Goal: Information Seeking & Learning: Find specific fact

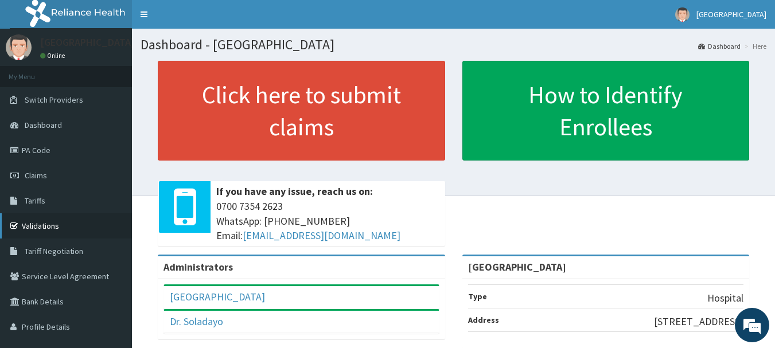
click at [44, 233] on link "Validations" at bounding box center [66, 225] width 132 height 25
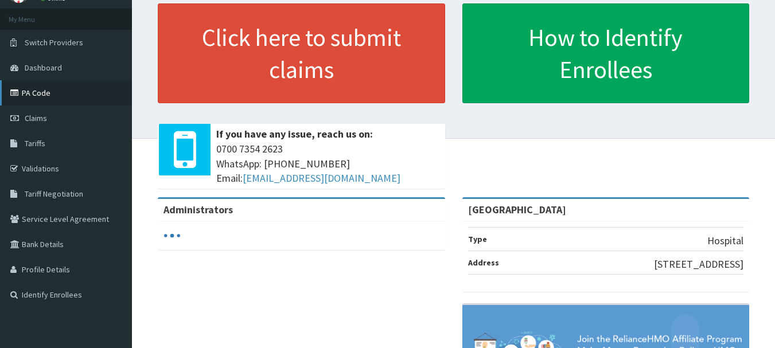
click at [45, 99] on link "PA Code" at bounding box center [66, 92] width 132 height 25
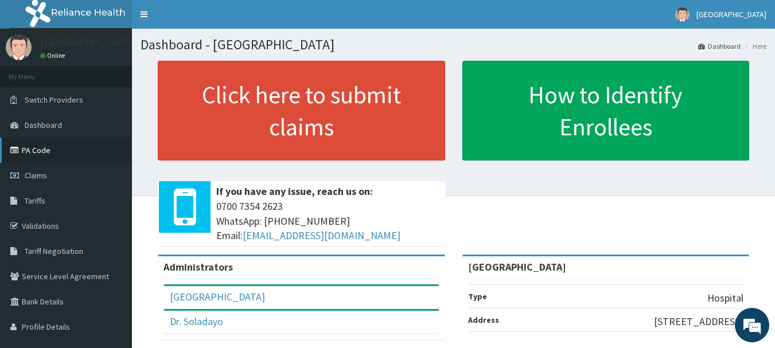
click at [27, 157] on link "PA Code" at bounding box center [66, 150] width 132 height 25
click at [40, 150] on link "PA Code" at bounding box center [66, 150] width 132 height 25
click at [48, 153] on link "PA Code" at bounding box center [66, 150] width 132 height 25
click at [38, 154] on link "PA Code" at bounding box center [66, 150] width 132 height 25
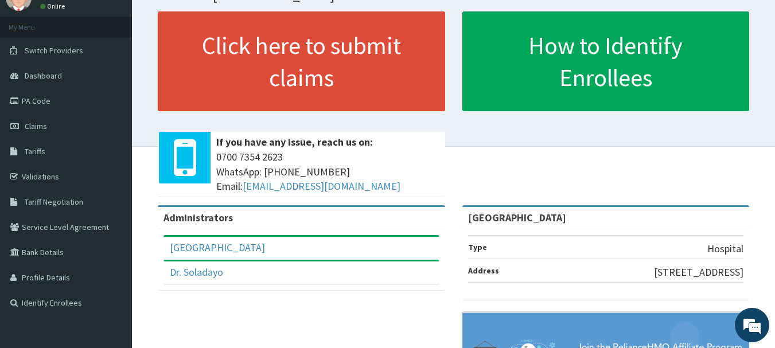
scroll to position [115, 0]
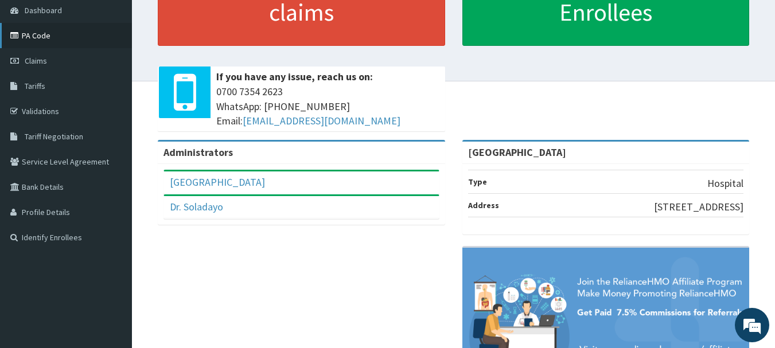
click at [48, 38] on link "PA Code" at bounding box center [66, 35] width 132 height 25
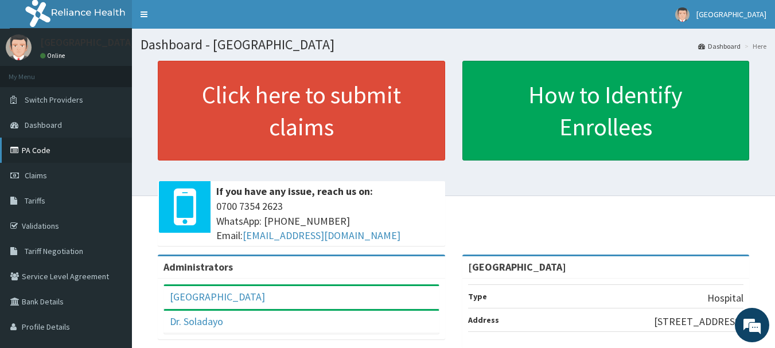
click at [44, 151] on link "PA Code" at bounding box center [66, 150] width 132 height 25
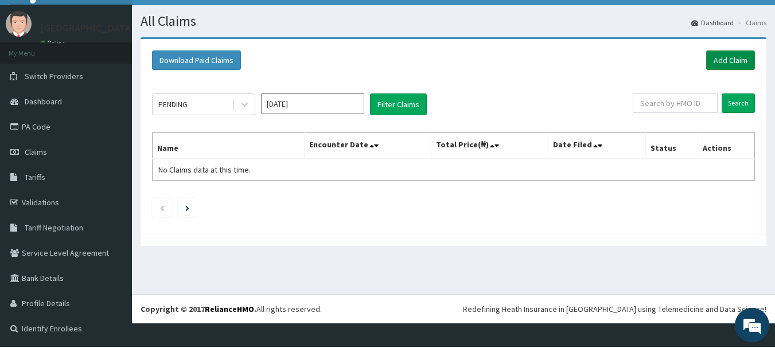
click at [725, 53] on link "Add Claim" at bounding box center [730, 60] width 49 height 20
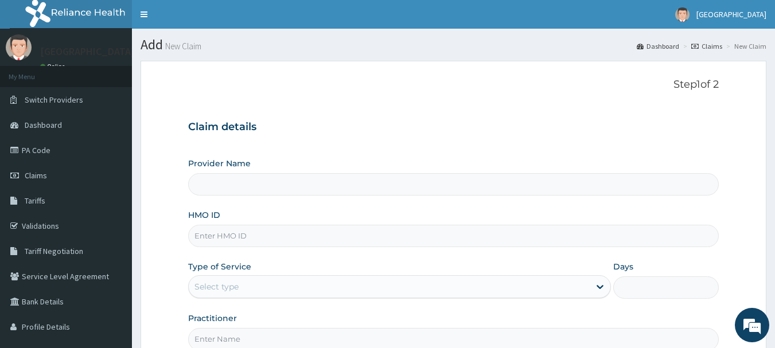
type input "[GEOGRAPHIC_DATA]"
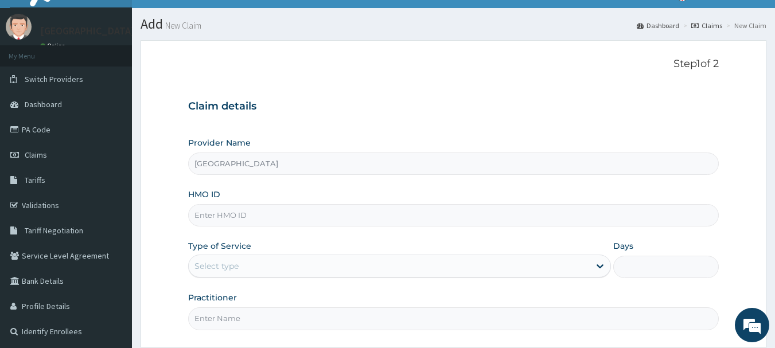
scroll to position [14, 0]
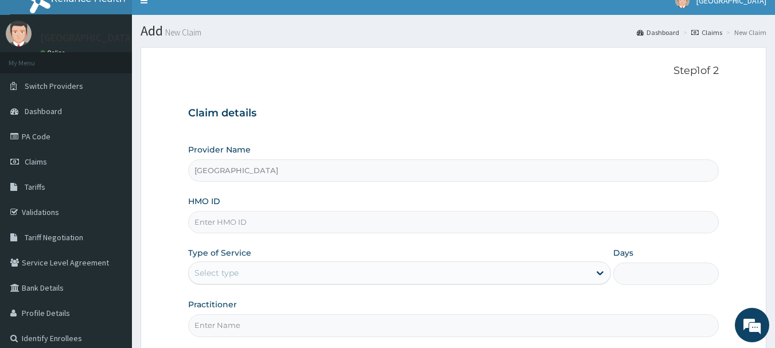
click at [473, 176] on input "[GEOGRAPHIC_DATA]" at bounding box center [453, 171] width 531 height 22
click at [261, 172] on input "[GEOGRAPHIC_DATA]" at bounding box center [453, 171] width 531 height 22
click at [256, 224] on input "HMO ID" at bounding box center [453, 222] width 531 height 22
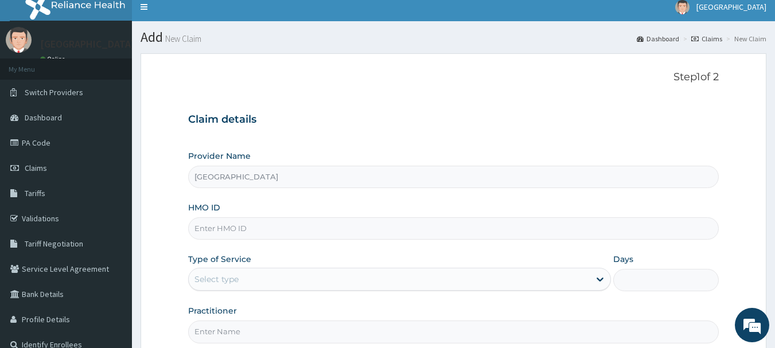
scroll to position [0, 0]
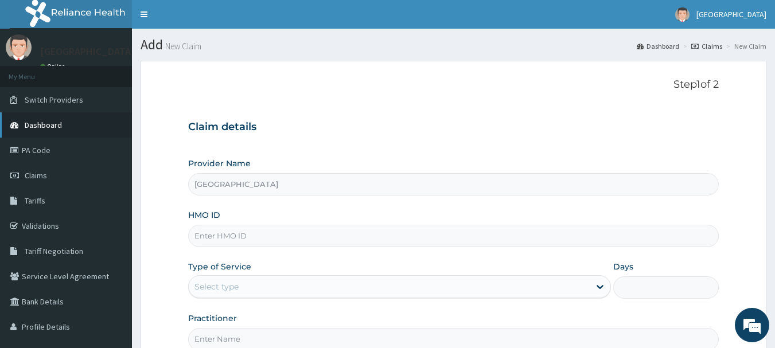
click at [70, 128] on link "Dashboard" at bounding box center [66, 124] width 132 height 25
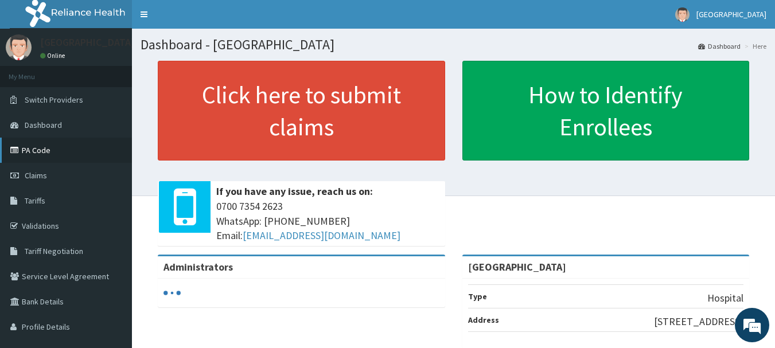
click at [34, 156] on link "PA Code" at bounding box center [66, 150] width 132 height 25
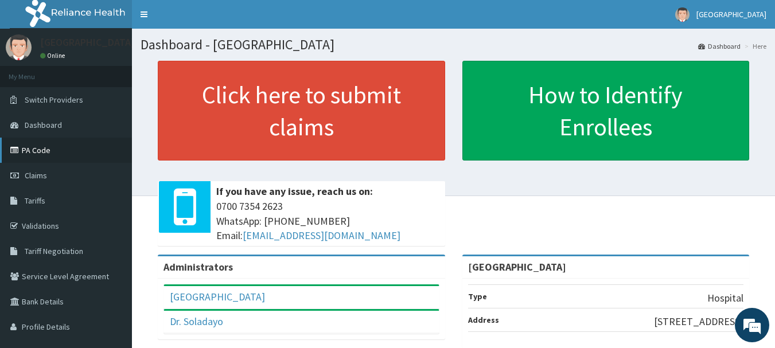
click at [41, 149] on link "PA Code" at bounding box center [66, 150] width 132 height 25
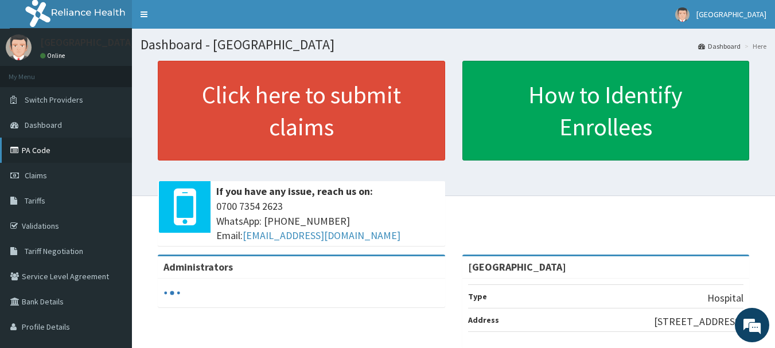
click at [44, 155] on link "PA Code" at bounding box center [66, 150] width 132 height 25
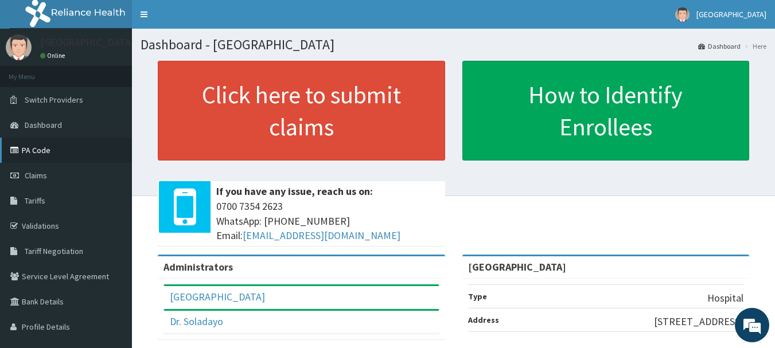
click at [39, 154] on link "PA Code" at bounding box center [66, 150] width 132 height 25
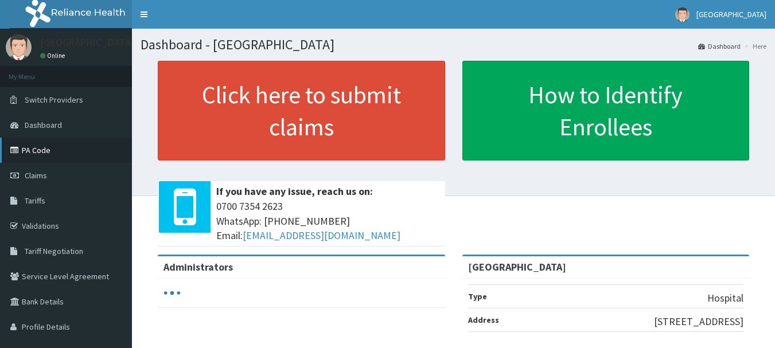
click at [48, 156] on link "PA Code" at bounding box center [66, 150] width 132 height 25
click at [33, 129] on span "Dashboard" at bounding box center [43, 125] width 37 height 10
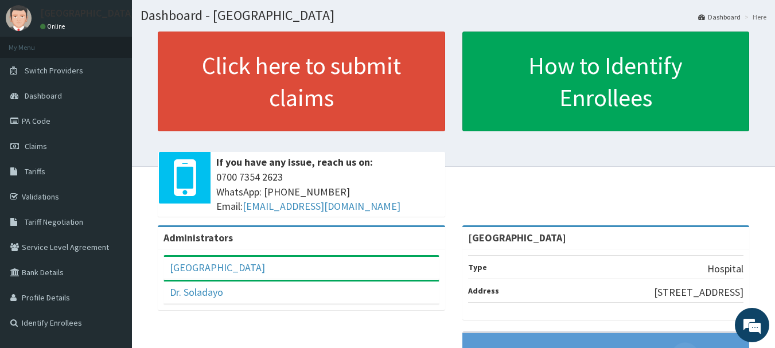
scroll to position [57, 0]
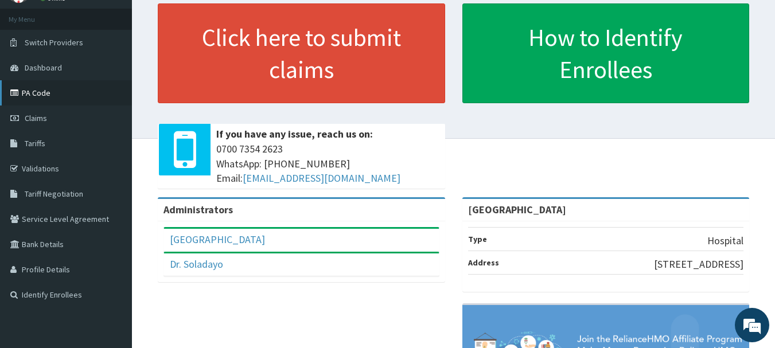
click at [65, 100] on link "PA Code" at bounding box center [66, 92] width 132 height 25
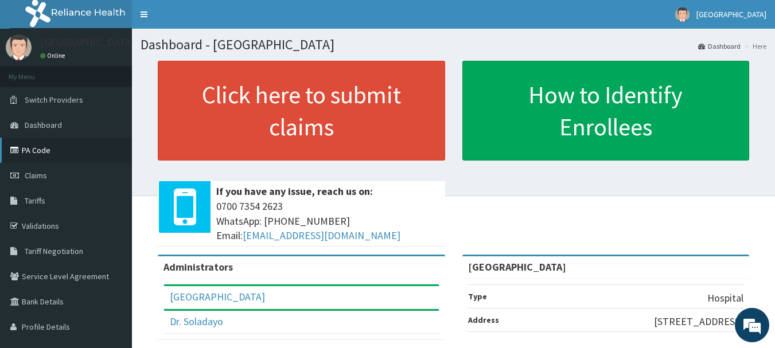
click at [33, 154] on link "PA Code" at bounding box center [66, 150] width 132 height 25
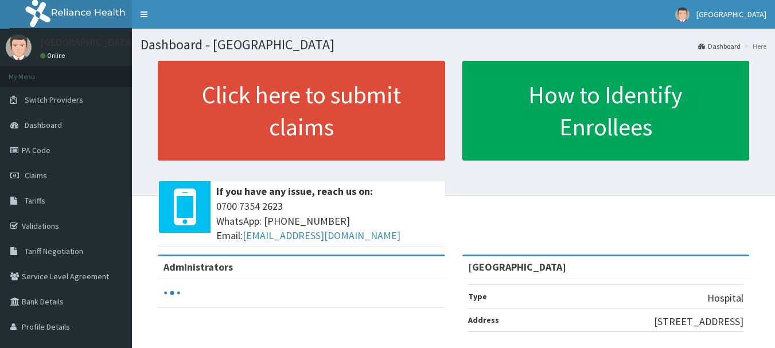
click at [48, 156] on link "PA Code" at bounding box center [66, 150] width 132 height 25
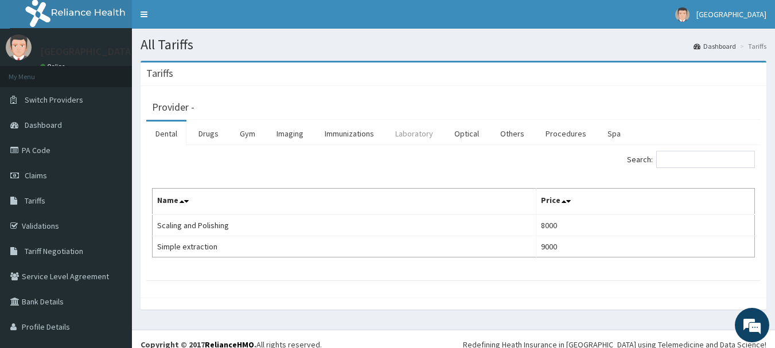
click at [429, 140] on link "Laboratory" at bounding box center [414, 134] width 56 height 24
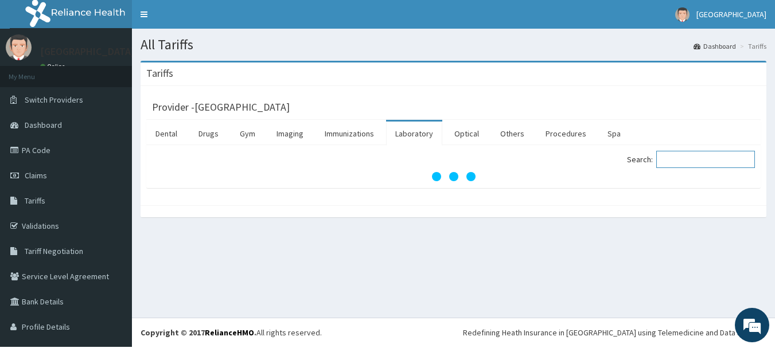
click at [656, 164] on input "Search:" at bounding box center [705, 159] width 99 height 17
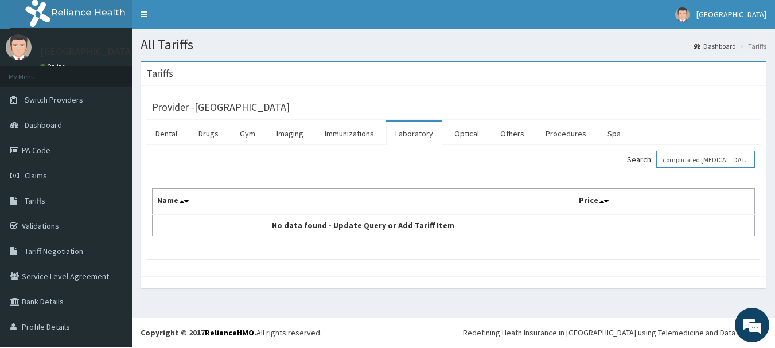
drag, startPoint x: 717, startPoint y: 162, endPoint x: 627, endPoint y: 170, distance: 90.4
click at [627, 168] on label "Search: complicated malaria" at bounding box center [691, 159] width 128 height 17
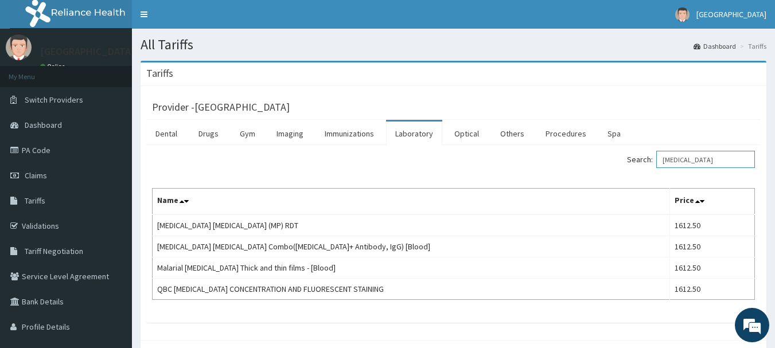
drag, startPoint x: 681, startPoint y: 165, endPoint x: 627, endPoint y: 167, distance: 54.0
click at [627, 167] on label "Search: malaria" at bounding box center [691, 159] width 128 height 17
type input "malaria"
click at [570, 133] on link "Procedures" at bounding box center [566, 134] width 59 height 24
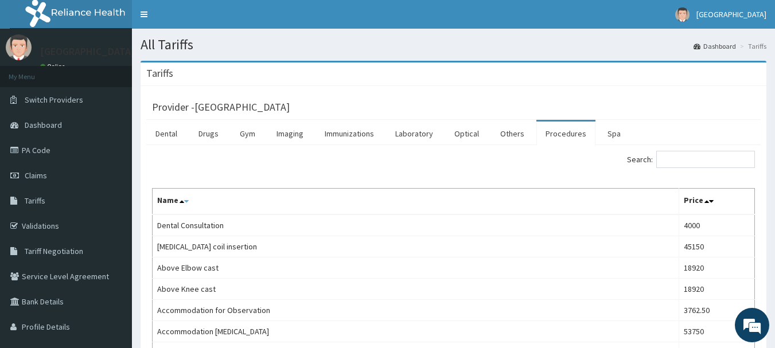
click at [189, 203] on icon at bounding box center [186, 201] width 5 height 8
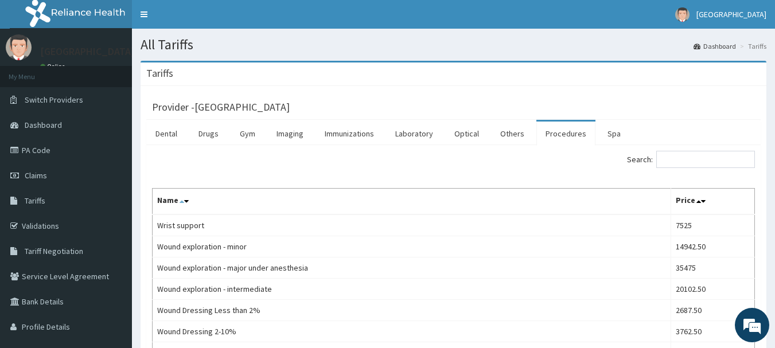
click at [184, 205] on icon at bounding box center [182, 201] width 5 height 8
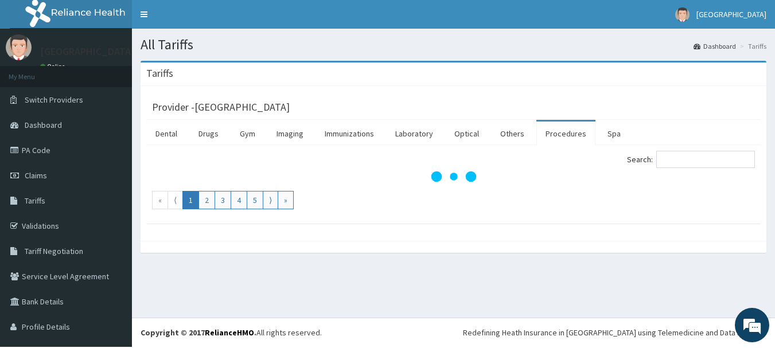
click at [173, 206] on div "Search: « ⟨ 1 2 3 4 5 ⟩ »" at bounding box center [453, 180] width 603 height 59
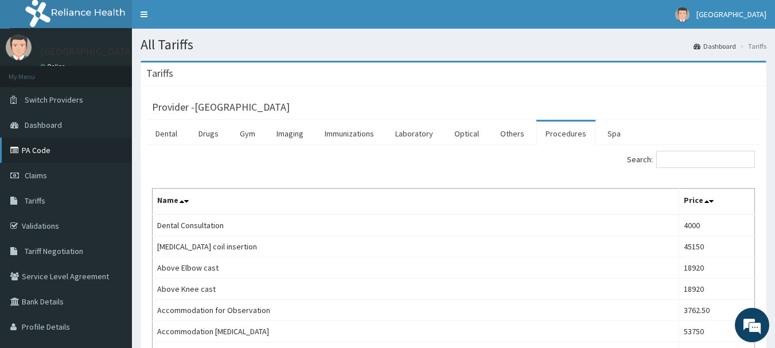
click at [38, 157] on link "PA Code" at bounding box center [66, 150] width 132 height 25
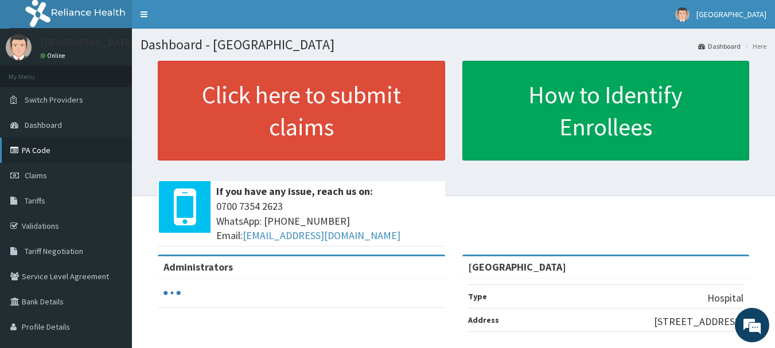
click at [38, 157] on link "PA Code" at bounding box center [66, 150] width 132 height 25
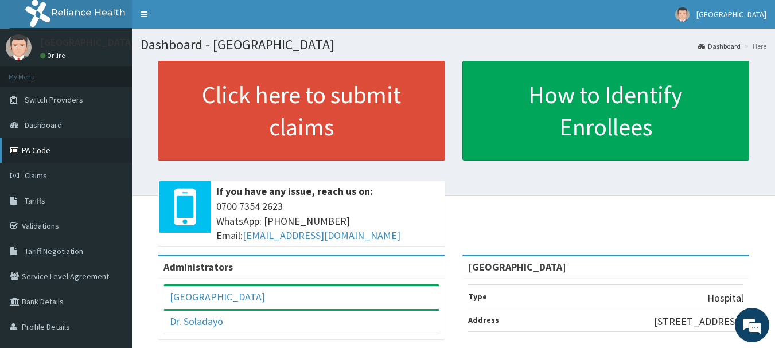
click at [39, 154] on link "PA Code" at bounding box center [66, 150] width 132 height 25
click at [46, 157] on link "PA Code" at bounding box center [66, 150] width 132 height 25
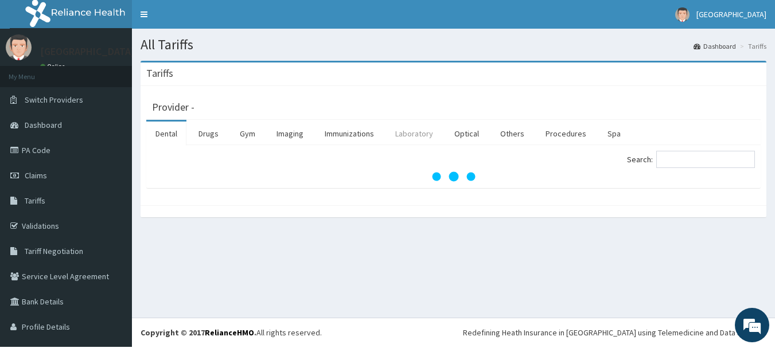
click at [420, 140] on link "Laboratory" at bounding box center [414, 134] width 56 height 24
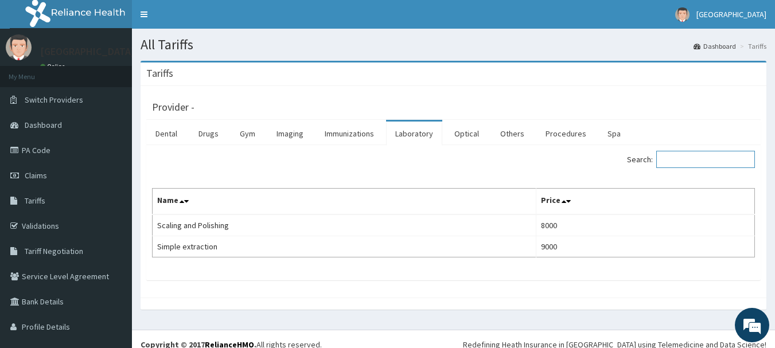
click at [656, 162] on input "Search:" at bounding box center [705, 159] width 99 height 17
paste input "Microscopy, Culture & Sensitivity [high Vaginal Swab]"
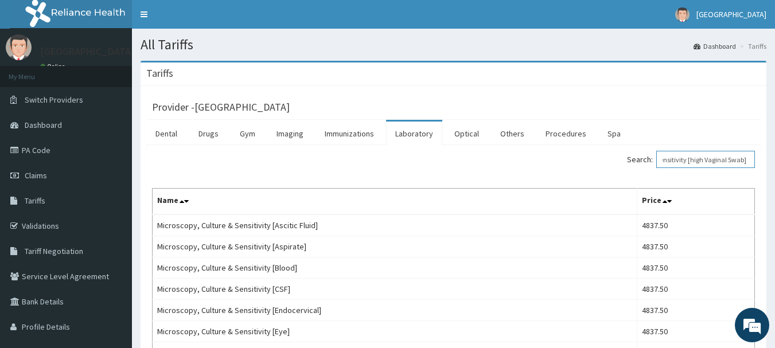
type input "Microscopy, Culture & Sensitivity [high Vaginal Swab]"
click at [39, 156] on link "PA Code" at bounding box center [66, 150] width 132 height 25
